Goal: Task Accomplishment & Management: Manage account settings

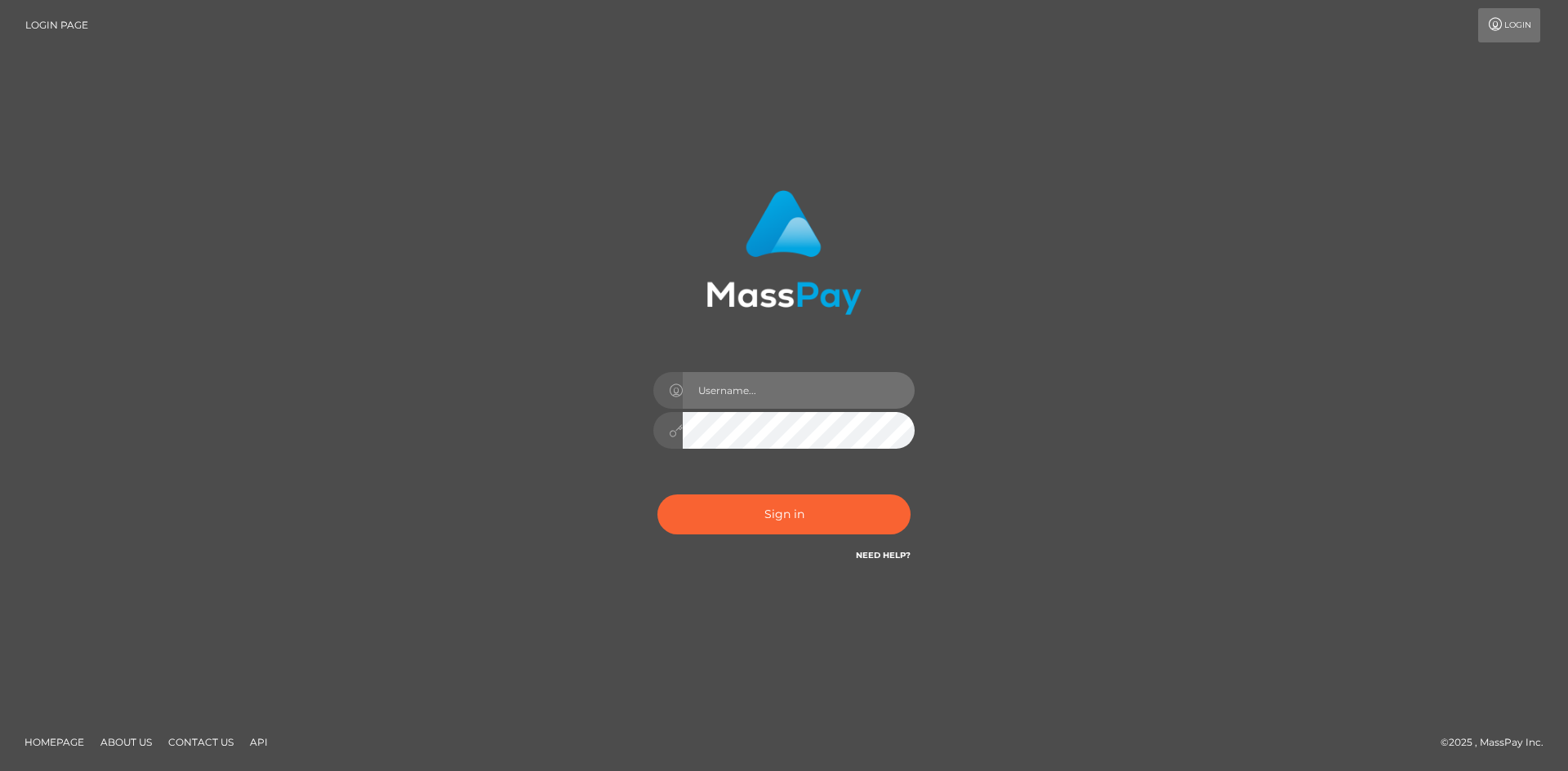
click at [743, 386] on input "text" at bounding box center [798, 390] width 231 height 36
type input "[EMAIL_ADDRESS][DOMAIN_NAME]"
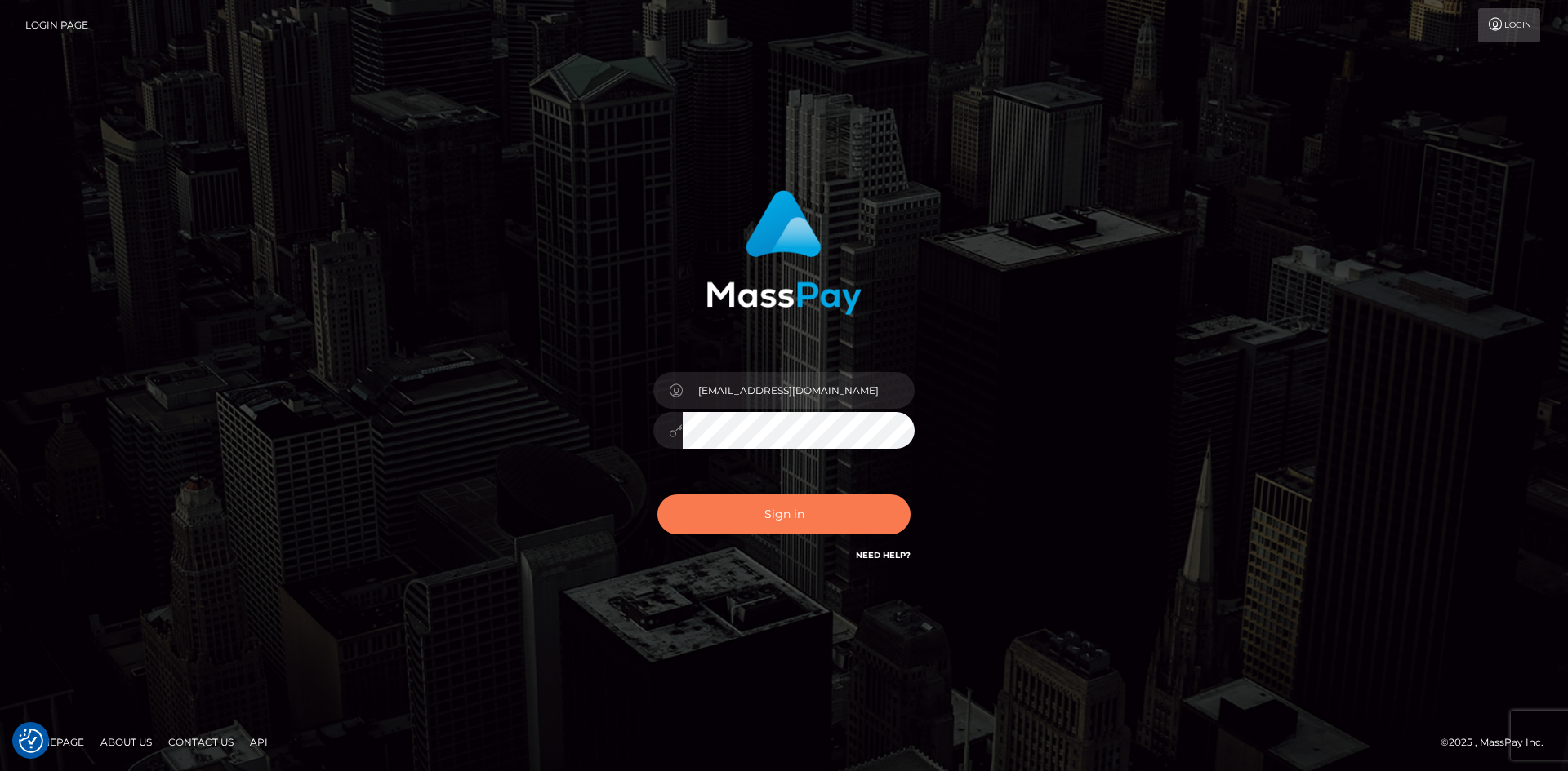
click at [771, 517] on button "Sign in" at bounding box center [783, 514] width 253 height 40
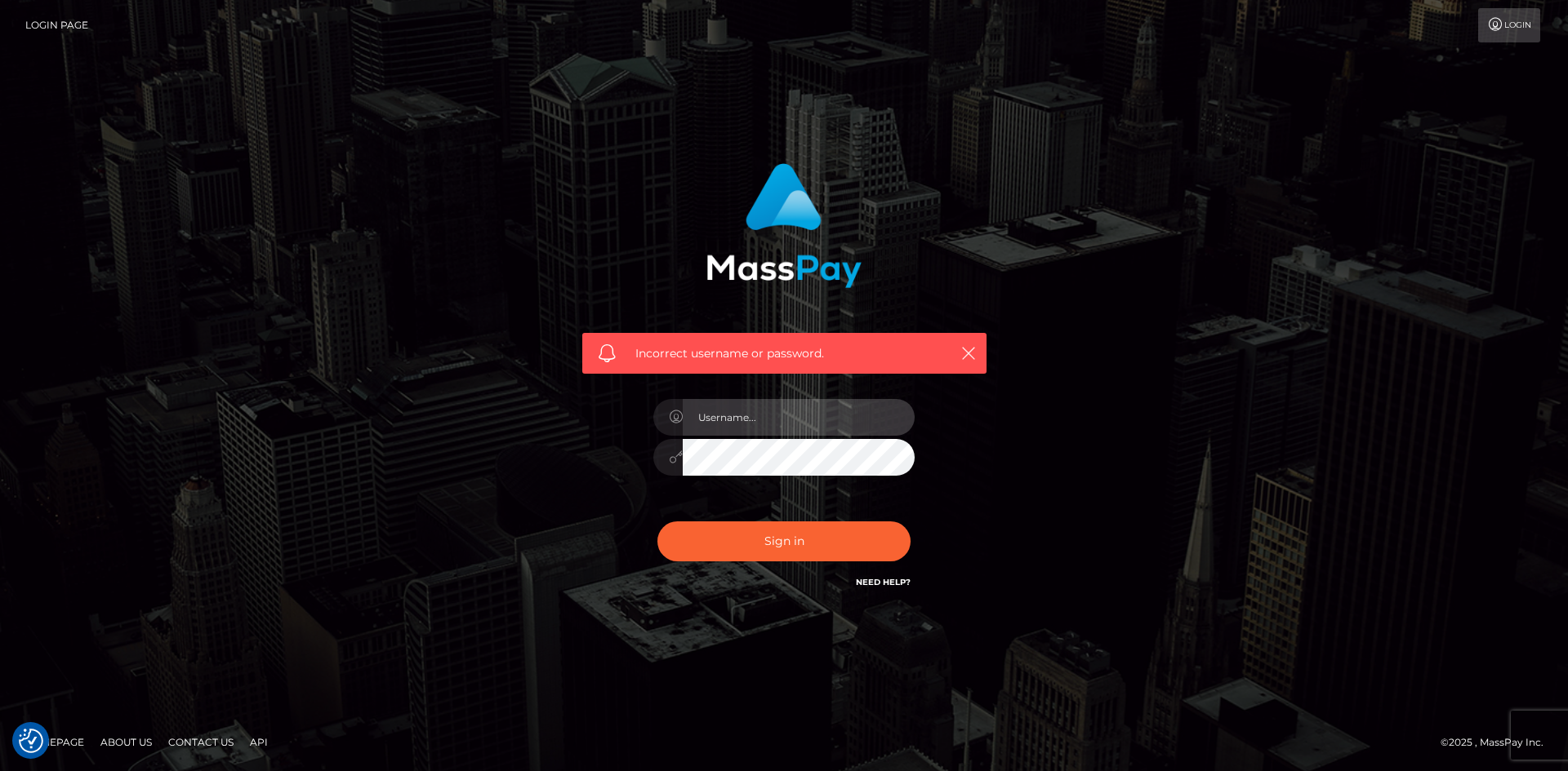
click at [771, 427] on input "text" at bounding box center [798, 417] width 231 height 36
type input "[EMAIL_ADDRESS][DOMAIN_NAME]"
click at [657, 522] on button "Sign in" at bounding box center [783, 542] width 253 height 40
